Goal: Task Accomplishment & Management: Use online tool/utility

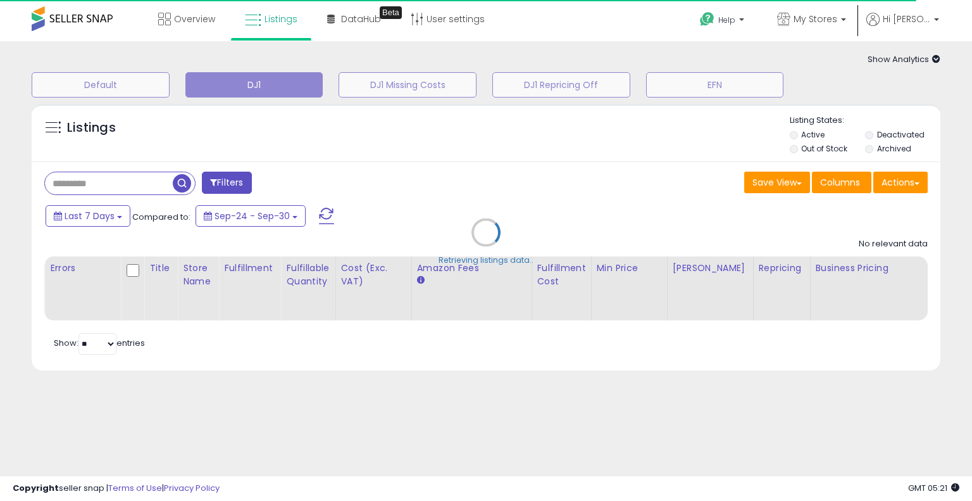
type input "**********"
select select "**"
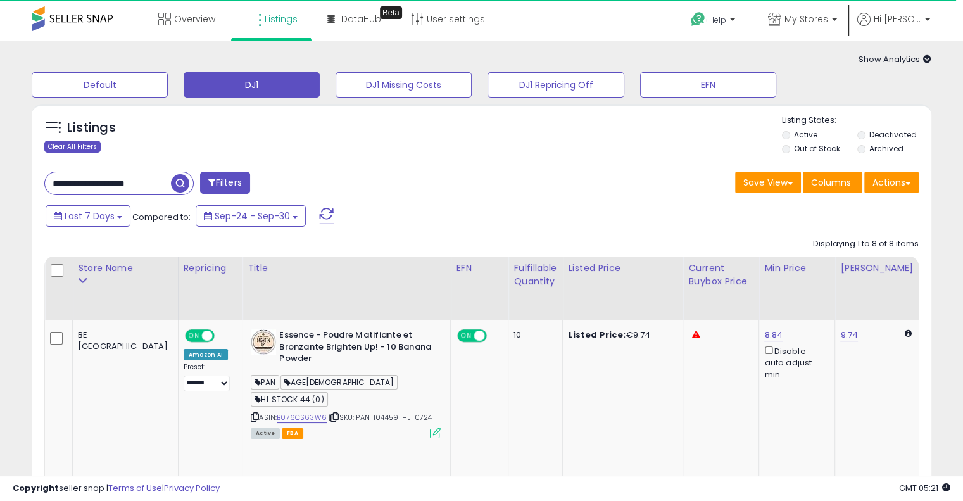
click at [77, 145] on div "Clear All Filters" at bounding box center [72, 147] width 56 height 12
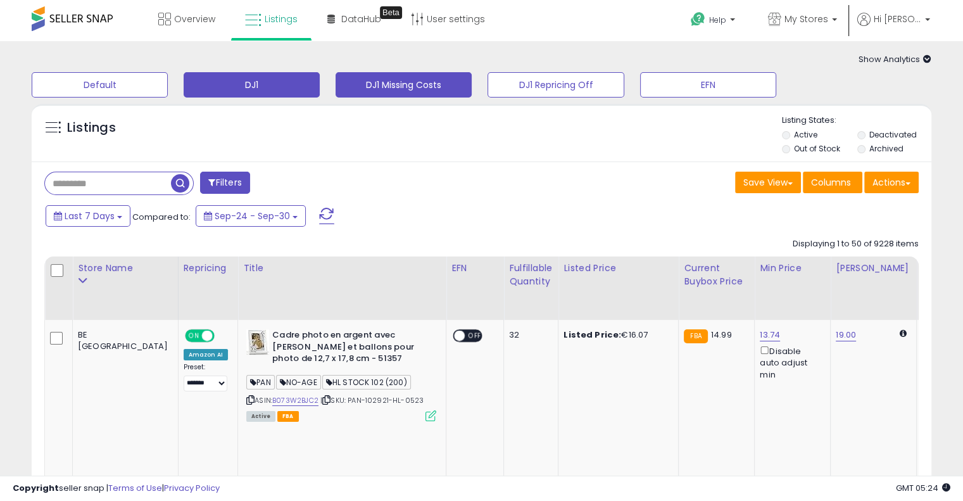
click at [435, 85] on button "DJ1 Missing Costs" at bounding box center [403, 84] width 136 height 25
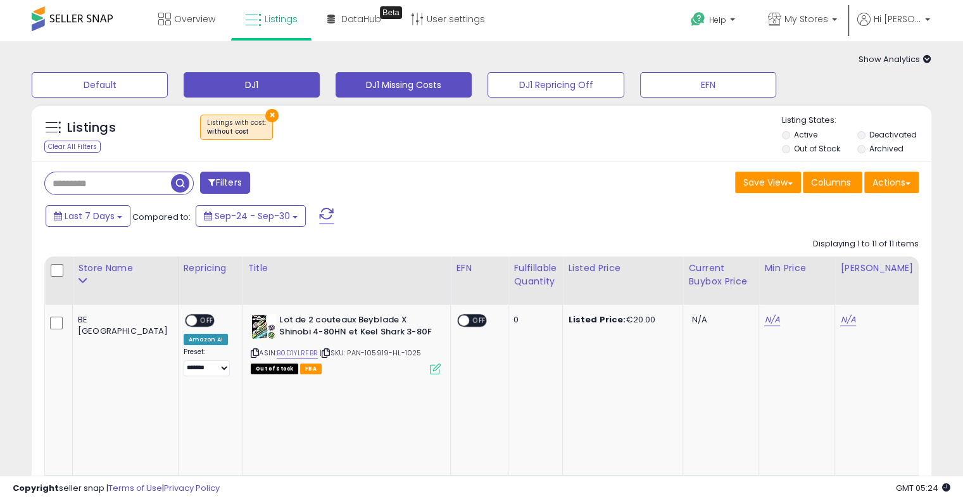
click at [261, 85] on button "DJ1" at bounding box center [252, 84] width 136 height 25
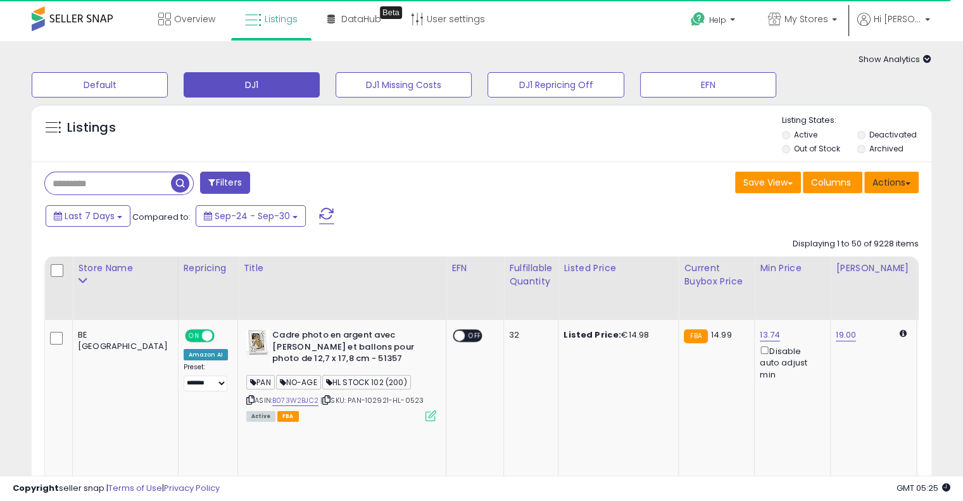
click at [908, 184] on button "Actions" at bounding box center [891, 183] width 54 height 22
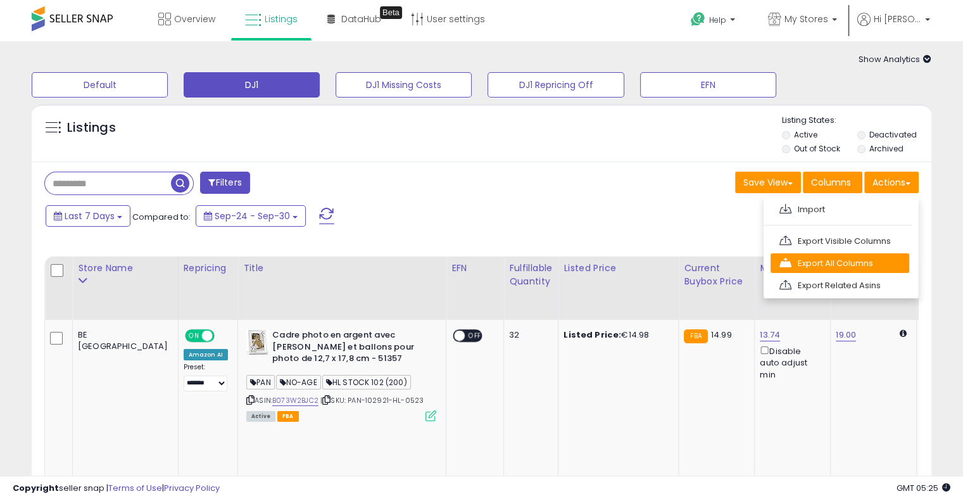
click at [901, 259] on link "Export All Columns" at bounding box center [839, 263] width 139 height 20
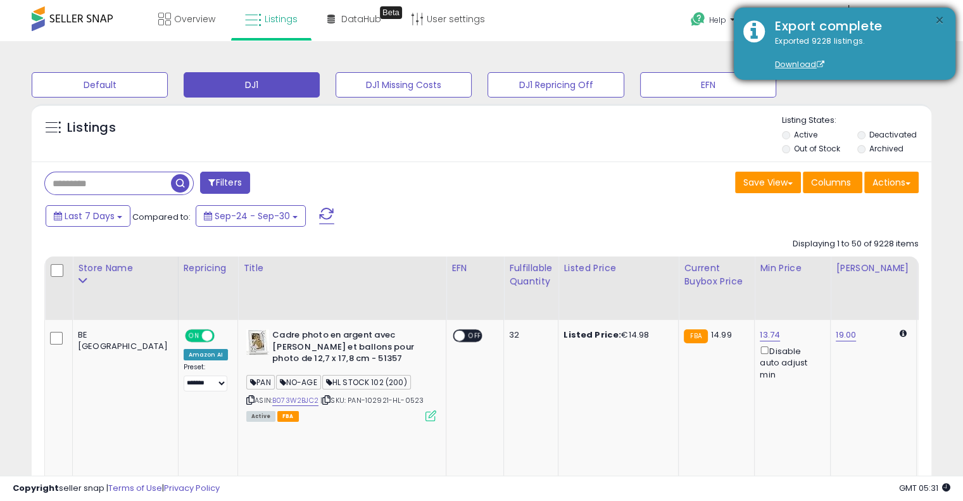
click at [938, 20] on button "×" at bounding box center [939, 21] width 10 height 16
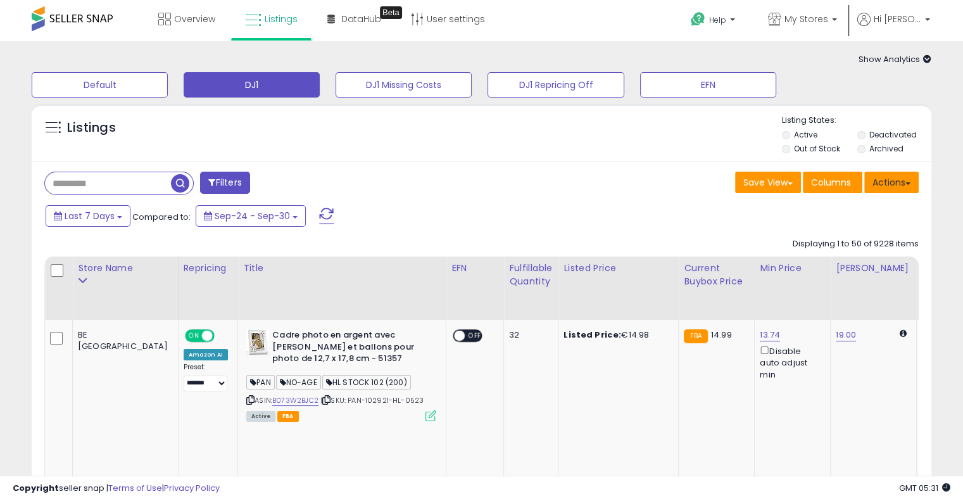
click at [906, 175] on button "Actions" at bounding box center [891, 183] width 54 height 22
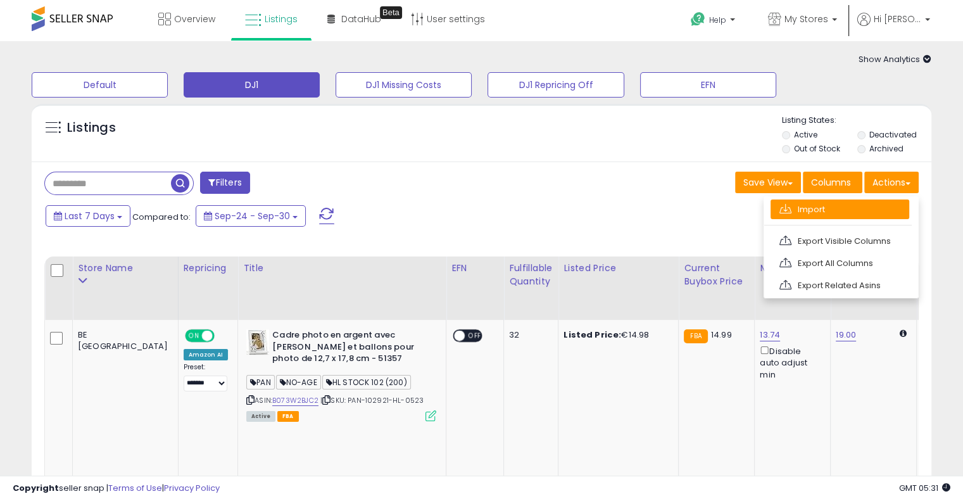
click at [901, 204] on link "Import" at bounding box center [839, 209] width 139 height 20
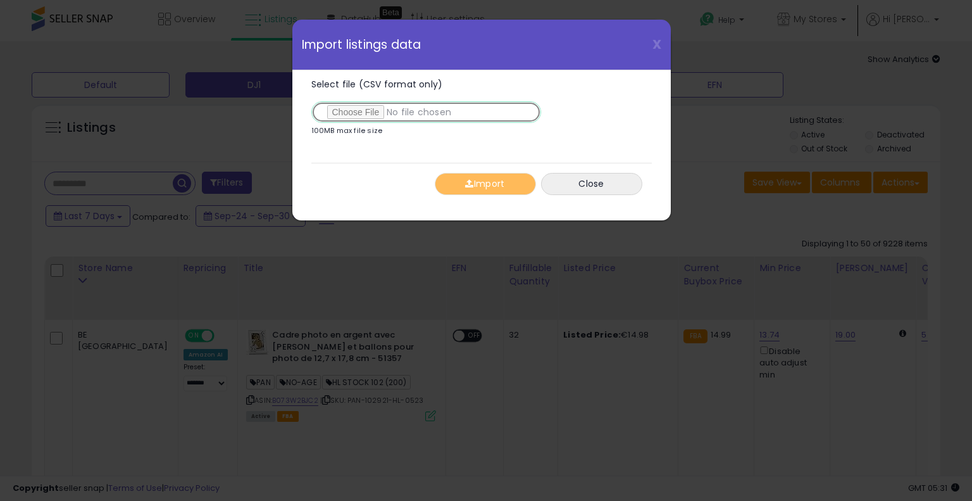
click at [368, 107] on input "Select file (CSV format only)" at bounding box center [426, 112] width 230 height 22
type input "**********"
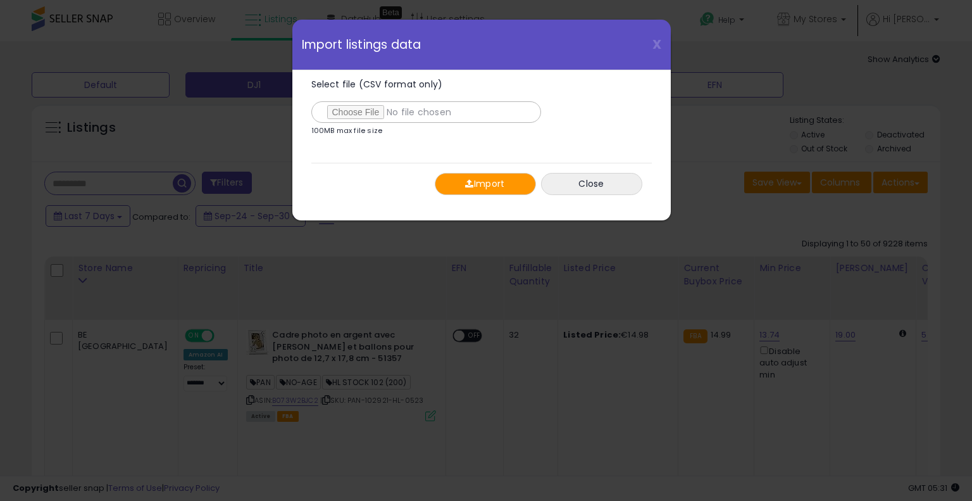
click at [479, 182] on button "Import" at bounding box center [485, 184] width 101 height 22
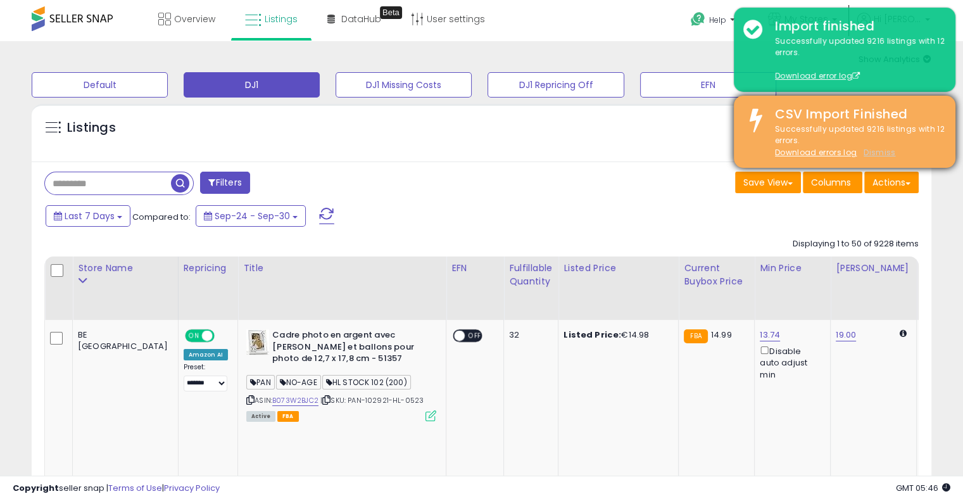
click at [881, 155] on u "Dismiss" at bounding box center [879, 152] width 32 height 11
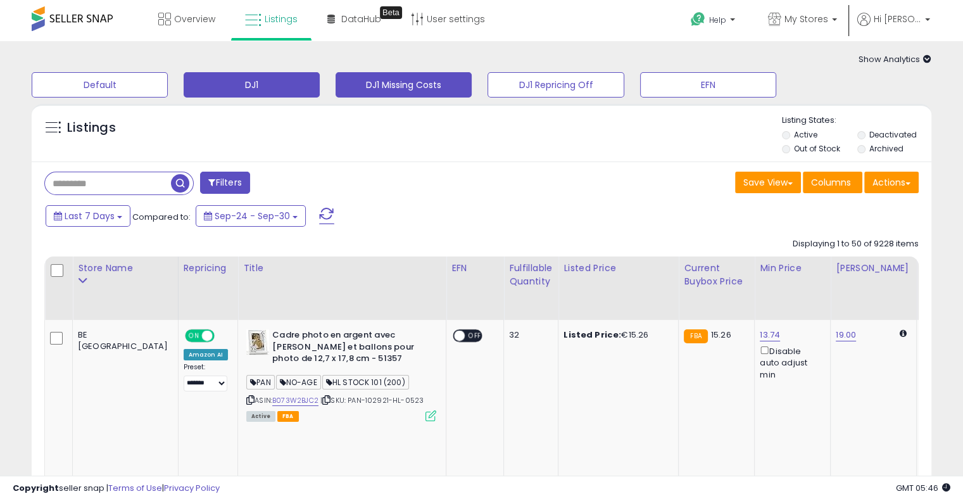
click at [454, 85] on button "DJ1 Missing Costs" at bounding box center [403, 84] width 136 height 25
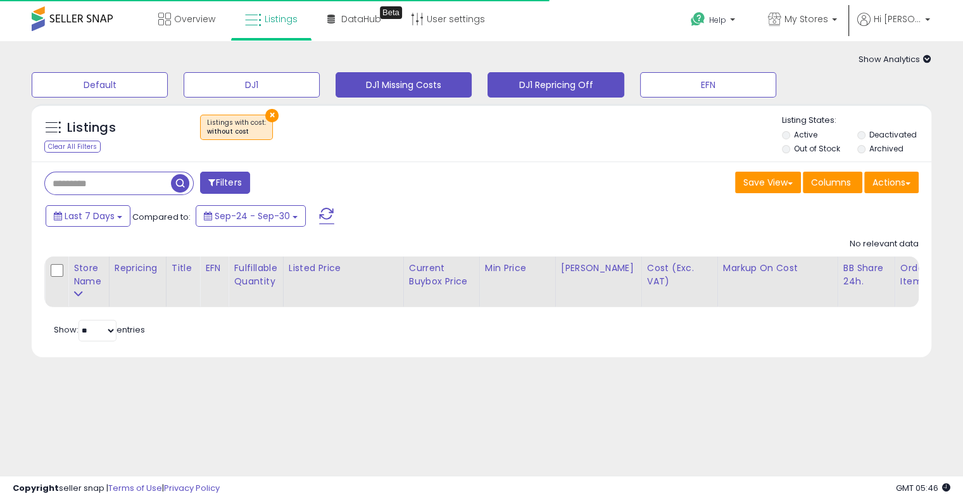
click at [570, 83] on button "DJ1 Repricing Off" at bounding box center [555, 84] width 136 height 25
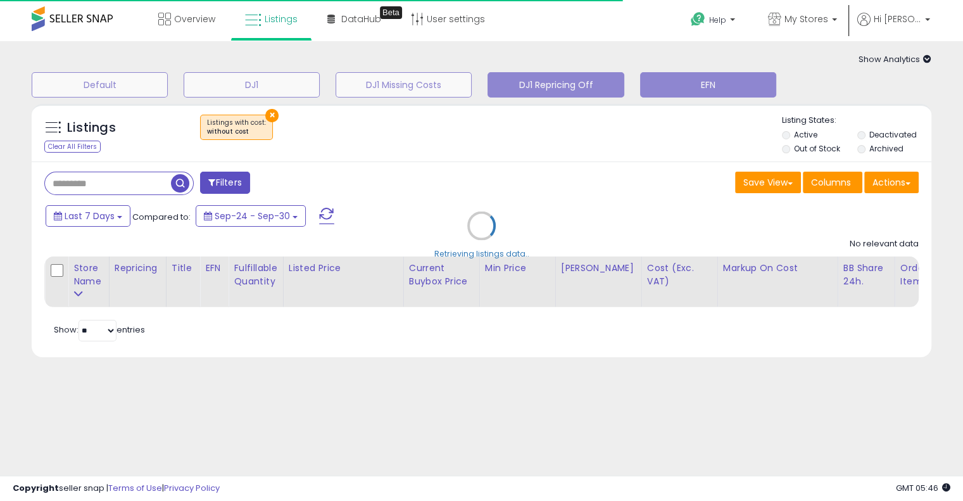
click at [723, 84] on button "EFN" at bounding box center [708, 84] width 136 height 25
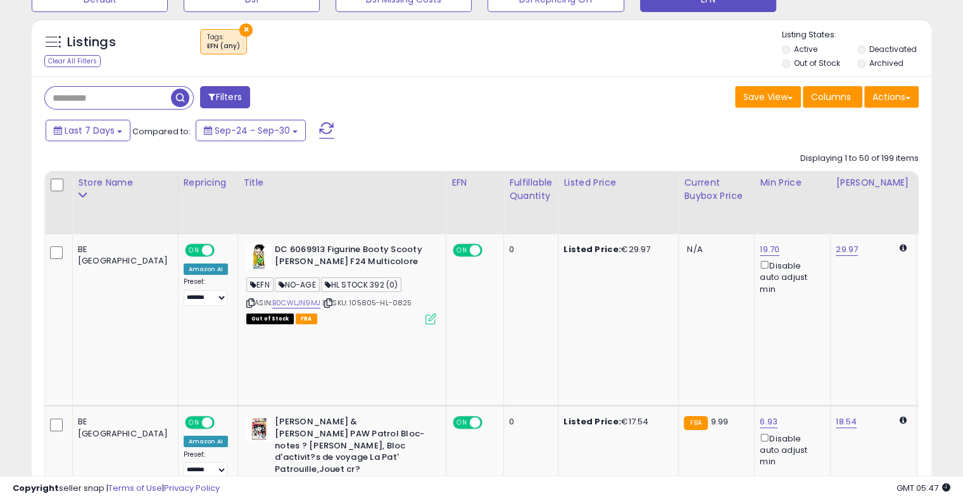
scroll to position [63, 0]
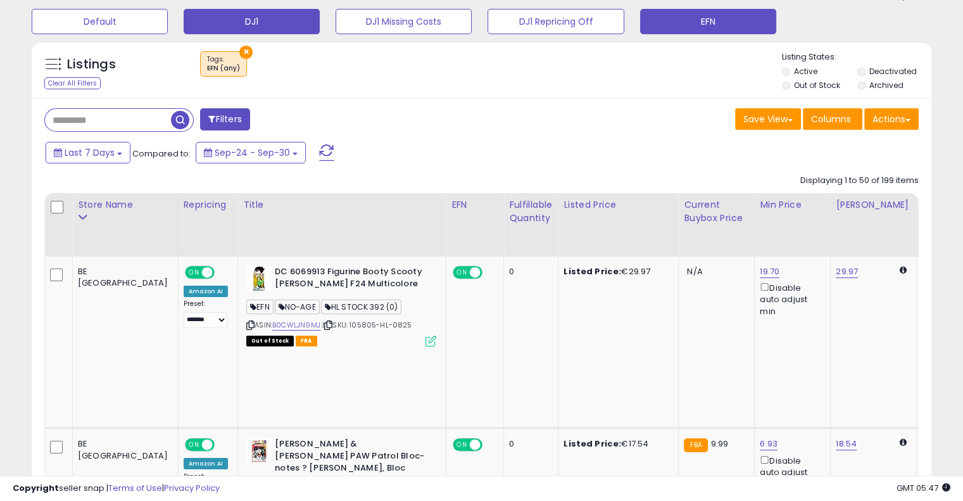
click at [265, 22] on button "DJ1" at bounding box center [252, 21] width 136 height 25
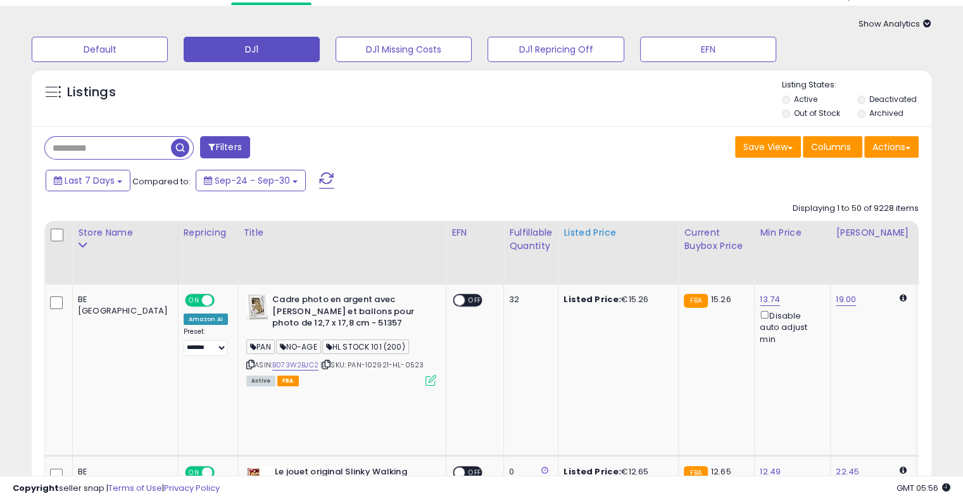
scroll to position [0, 0]
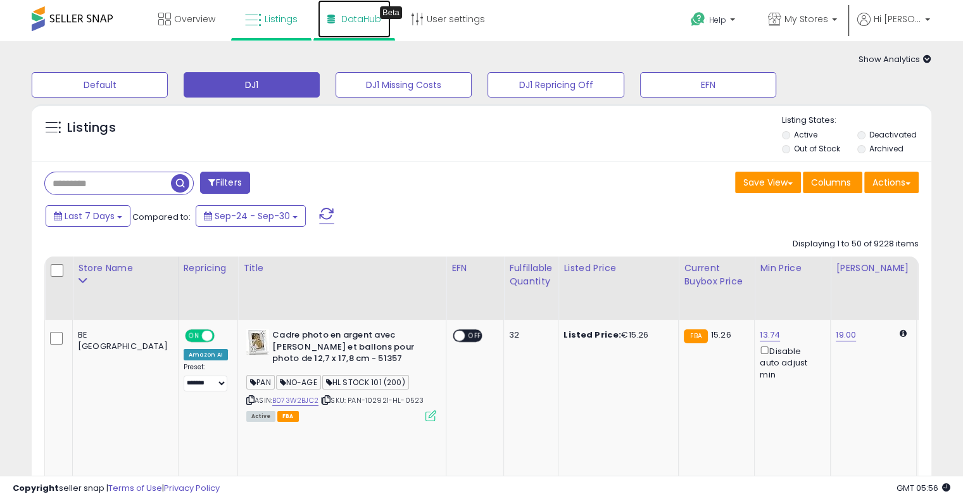
click at [356, 23] on span "DataHub" at bounding box center [361, 19] width 40 height 13
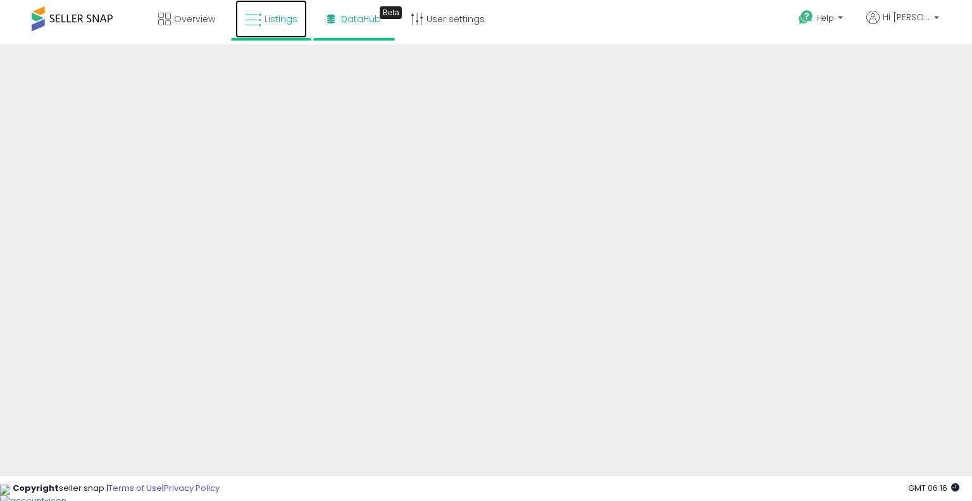
click at [265, 20] on span "Listings" at bounding box center [281, 19] width 33 height 13
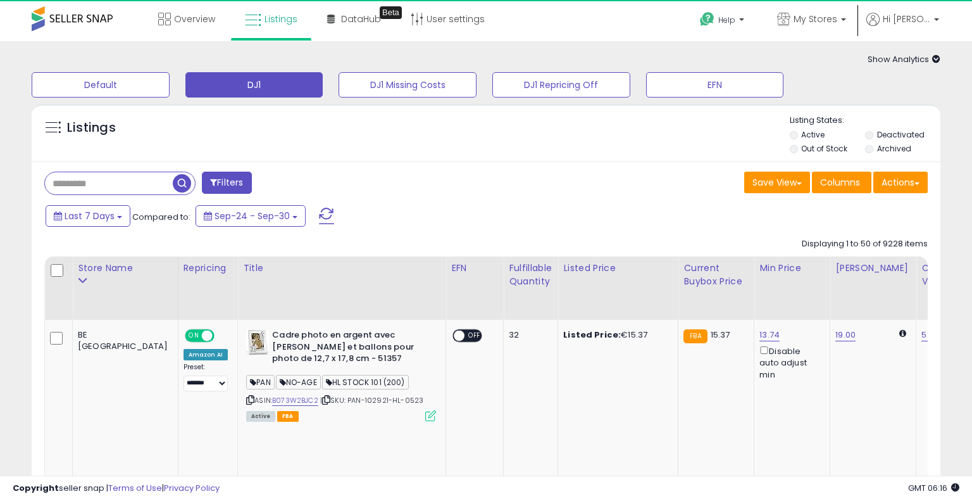
select select "**"
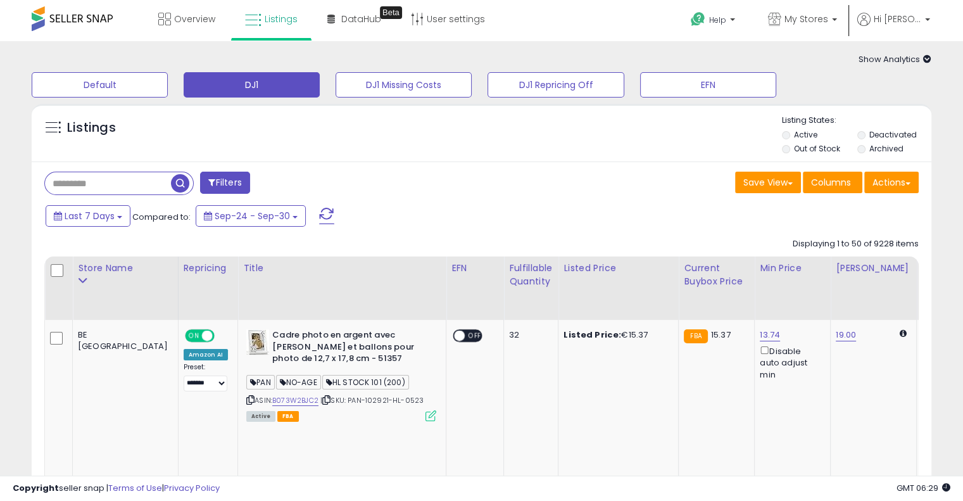
click at [112, 192] on input "text" at bounding box center [108, 183] width 126 height 22
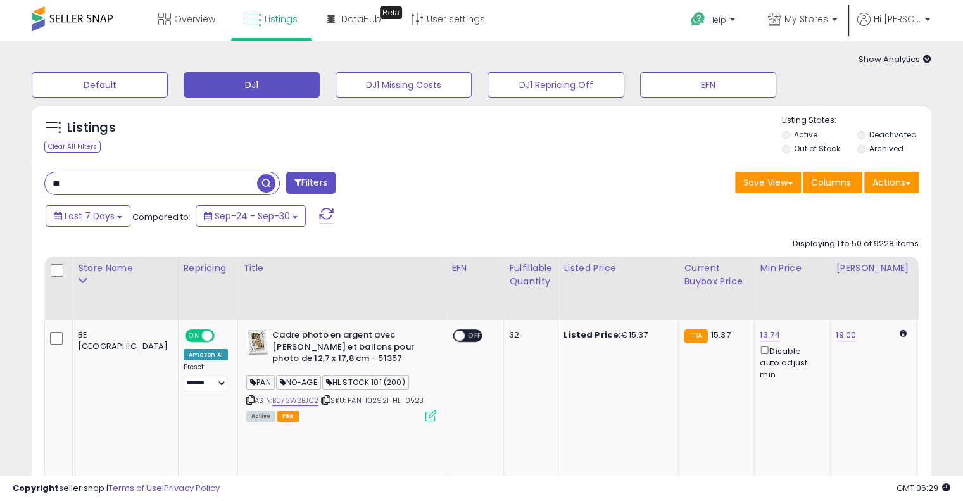
type input "**********"
click at [271, 182] on span "button" at bounding box center [266, 183] width 18 height 18
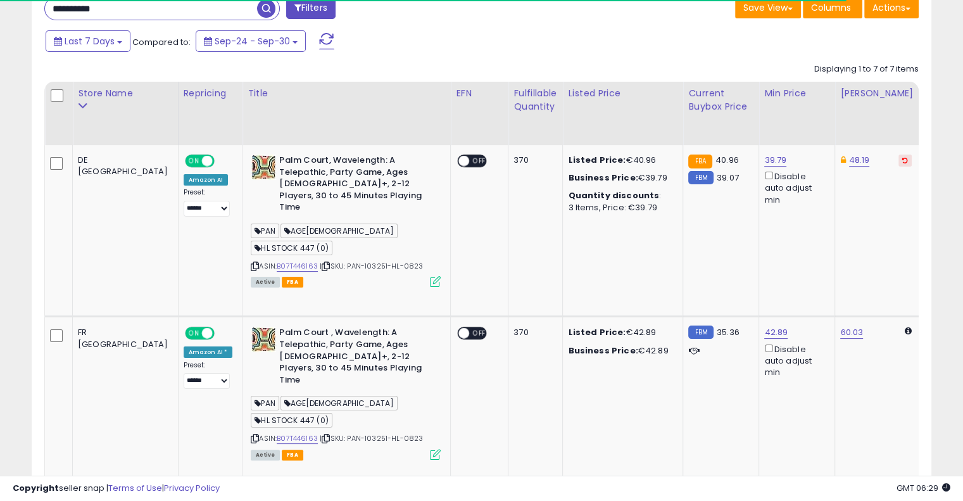
scroll to position [190, 0]
